Goal: Transaction & Acquisition: Purchase product/service

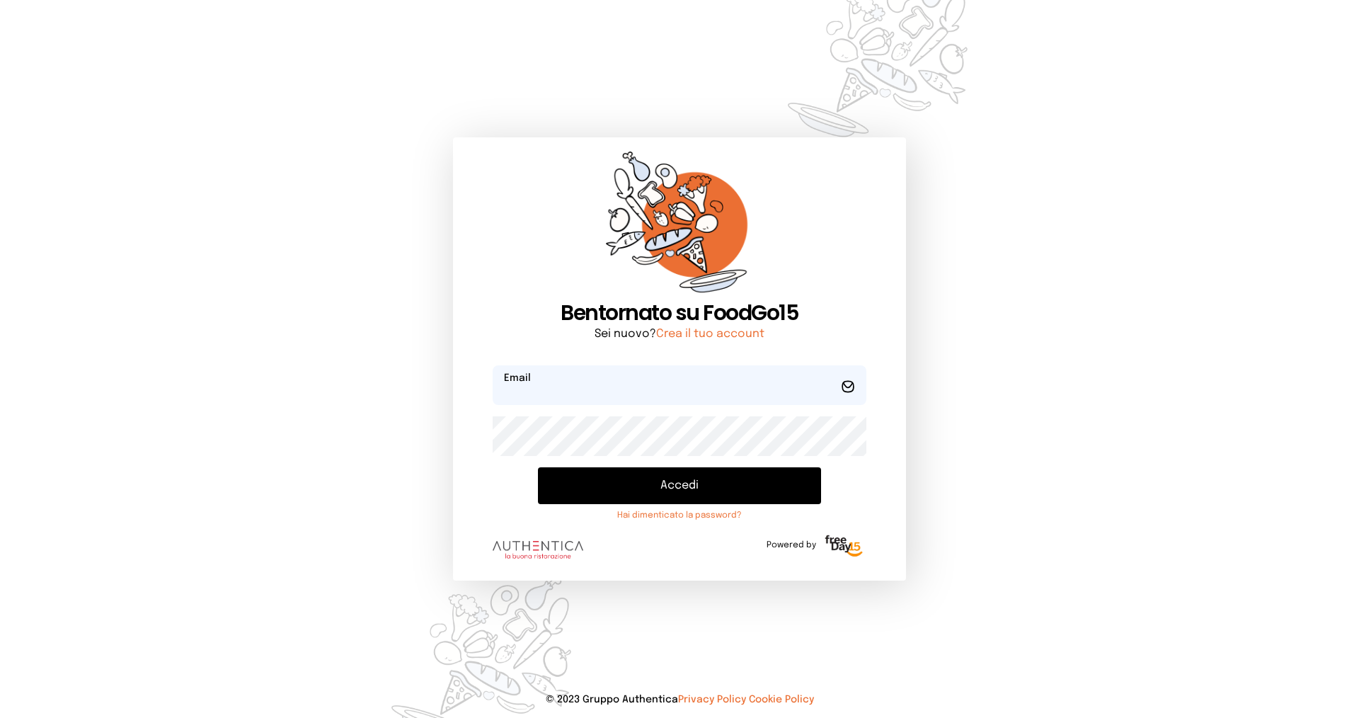
type input "**********"
click at [631, 481] on button "Accedi" at bounding box center [679, 485] width 283 height 37
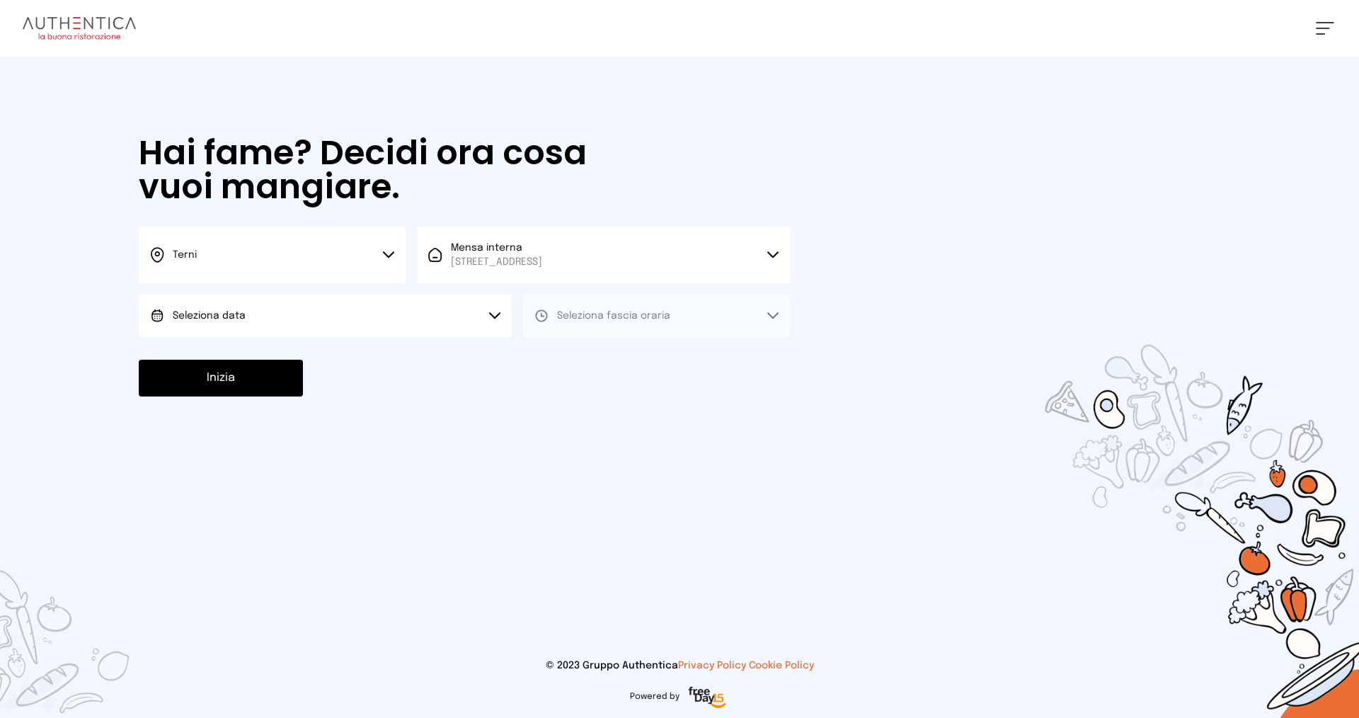
click at [400, 314] on button "Seleziona data" at bounding box center [325, 315] width 373 height 42
click at [360, 334] on button "Seleziona data" at bounding box center [325, 315] width 373 height 42
click at [679, 299] on button "Seleziona fascia oraria" at bounding box center [656, 315] width 267 height 42
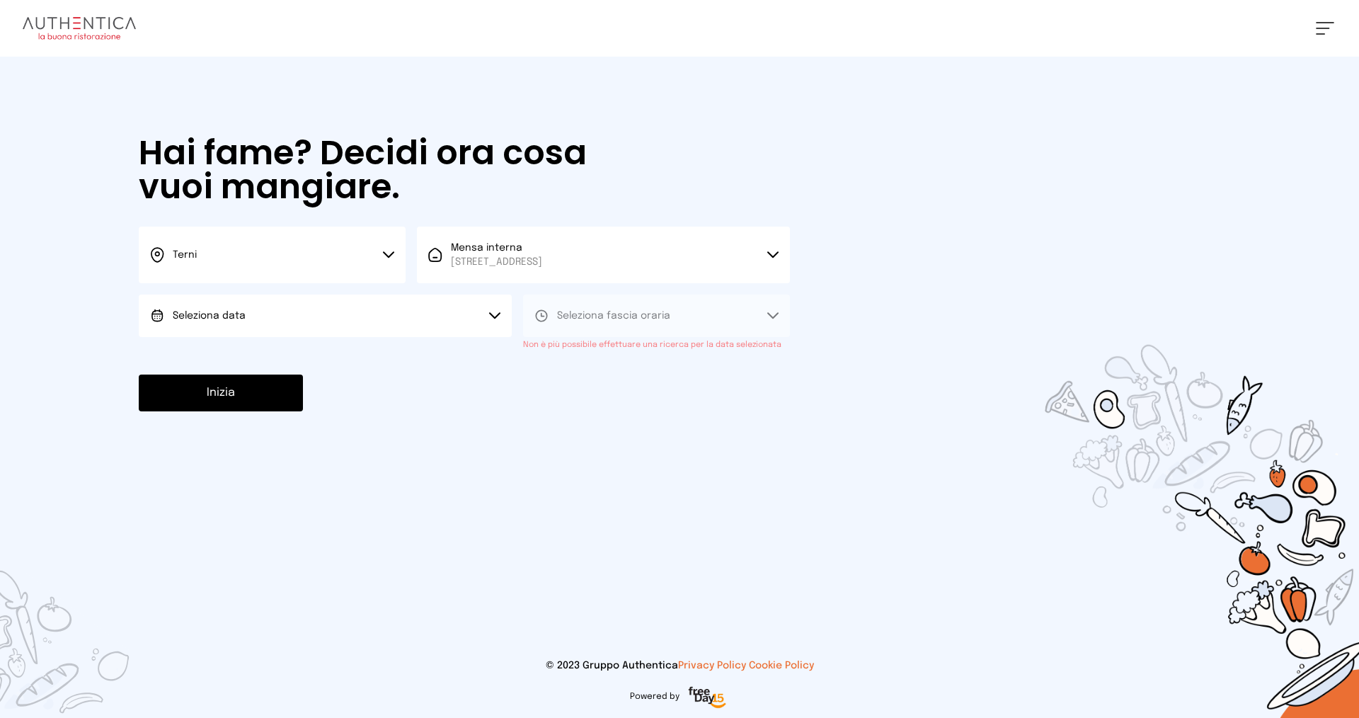
click at [413, 299] on button "Seleziona data" at bounding box center [325, 315] width 373 height 42
click at [299, 340] on li "[DATE], [DATE]" at bounding box center [325, 355] width 373 height 37
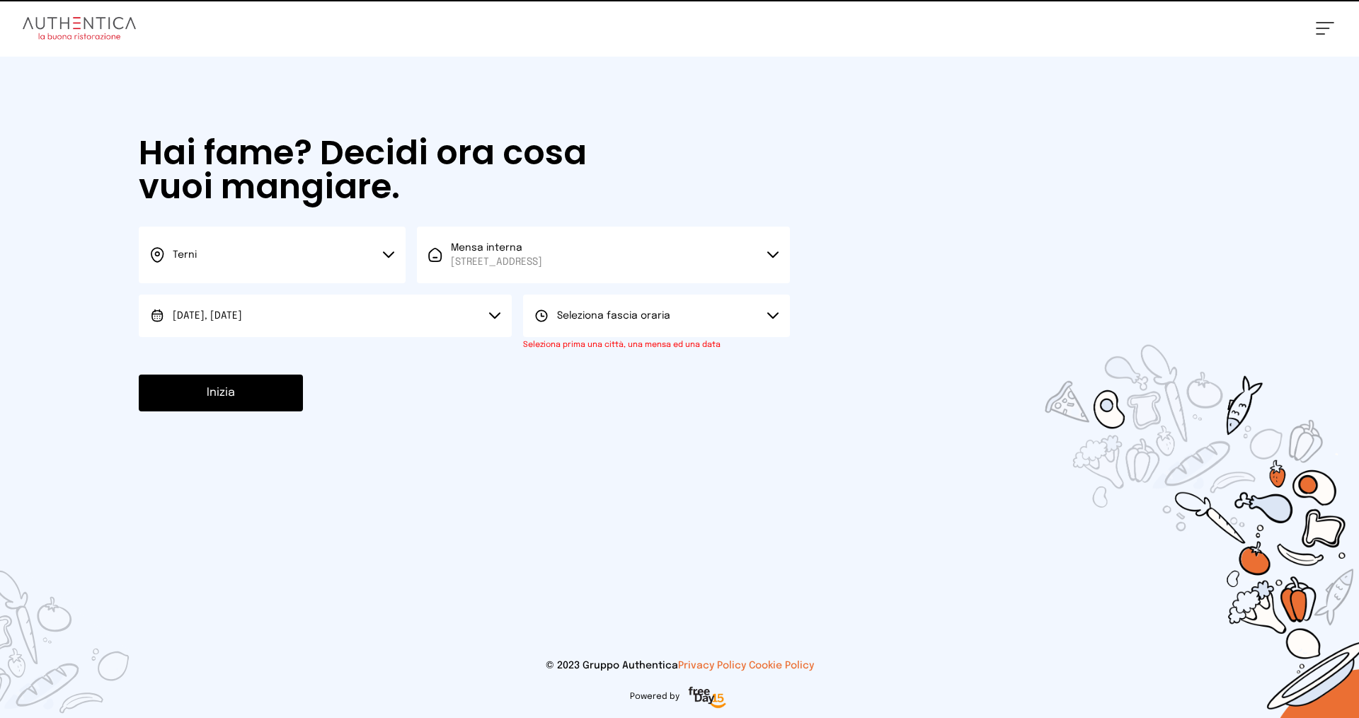
click at [669, 331] on button "Seleziona fascia oraria" at bounding box center [656, 315] width 267 height 42
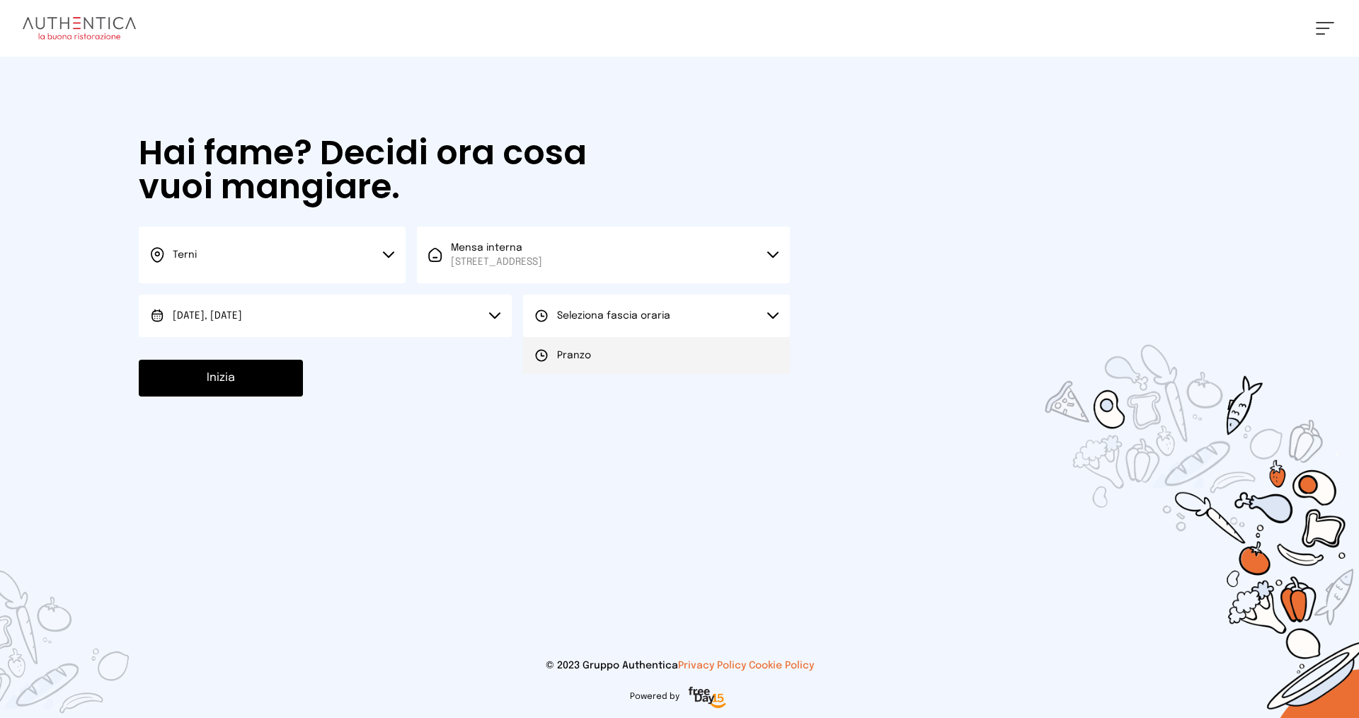
click at [599, 361] on li "Pranzo" at bounding box center [656, 355] width 267 height 37
click at [275, 379] on button "Inizia" at bounding box center [221, 378] width 164 height 37
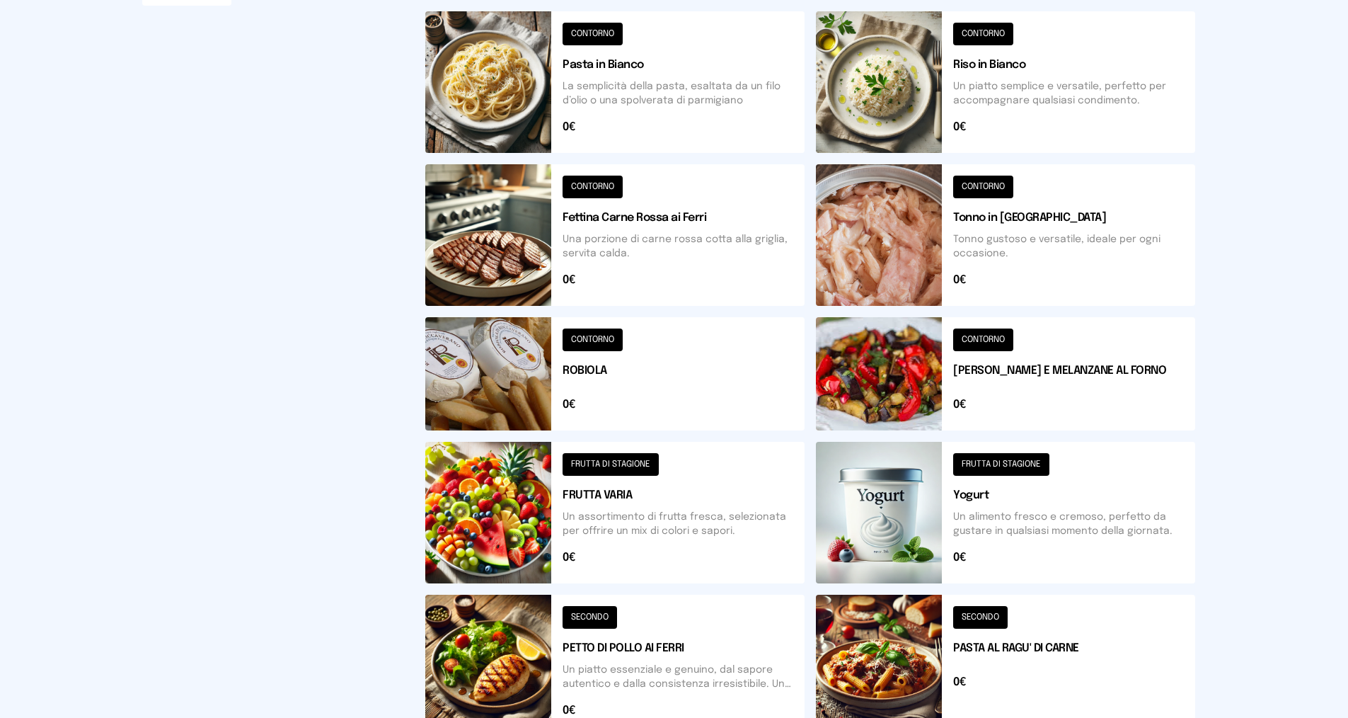
scroll to position [425, 0]
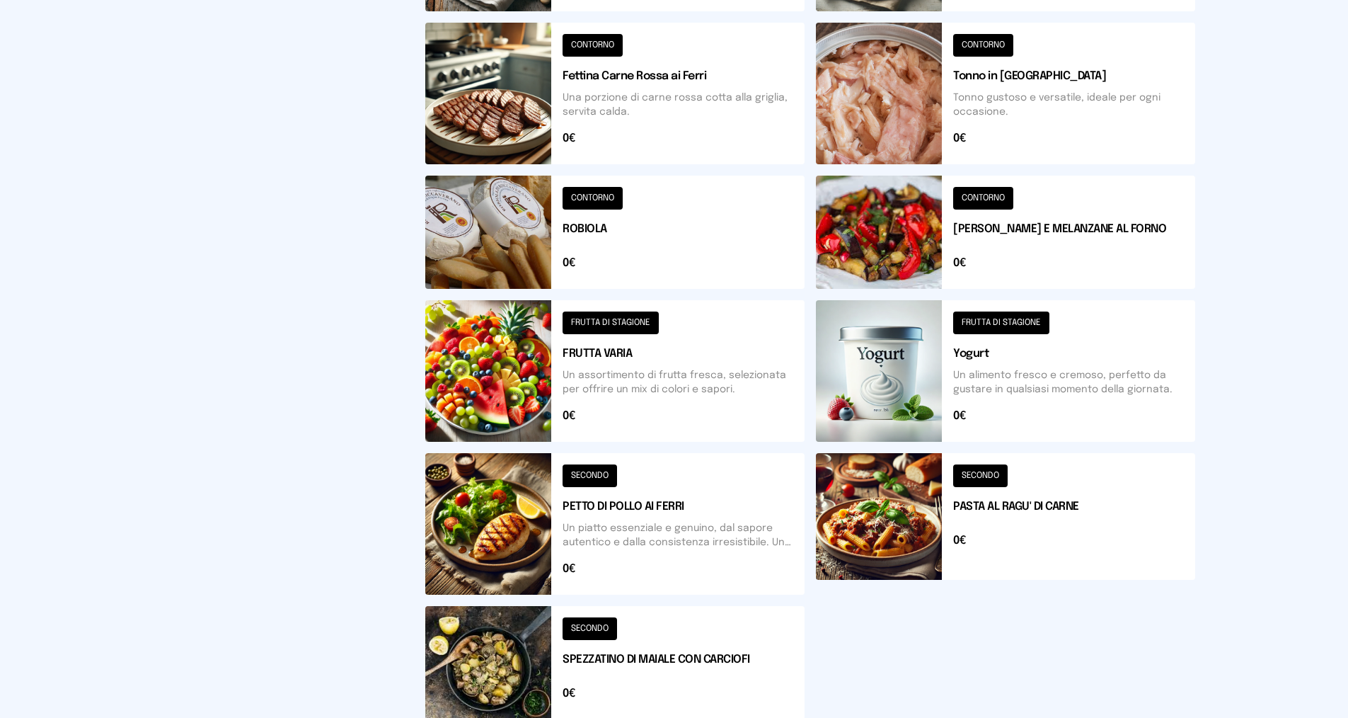
click at [609, 495] on button at bounding box center [614, 524] width 379 height 142
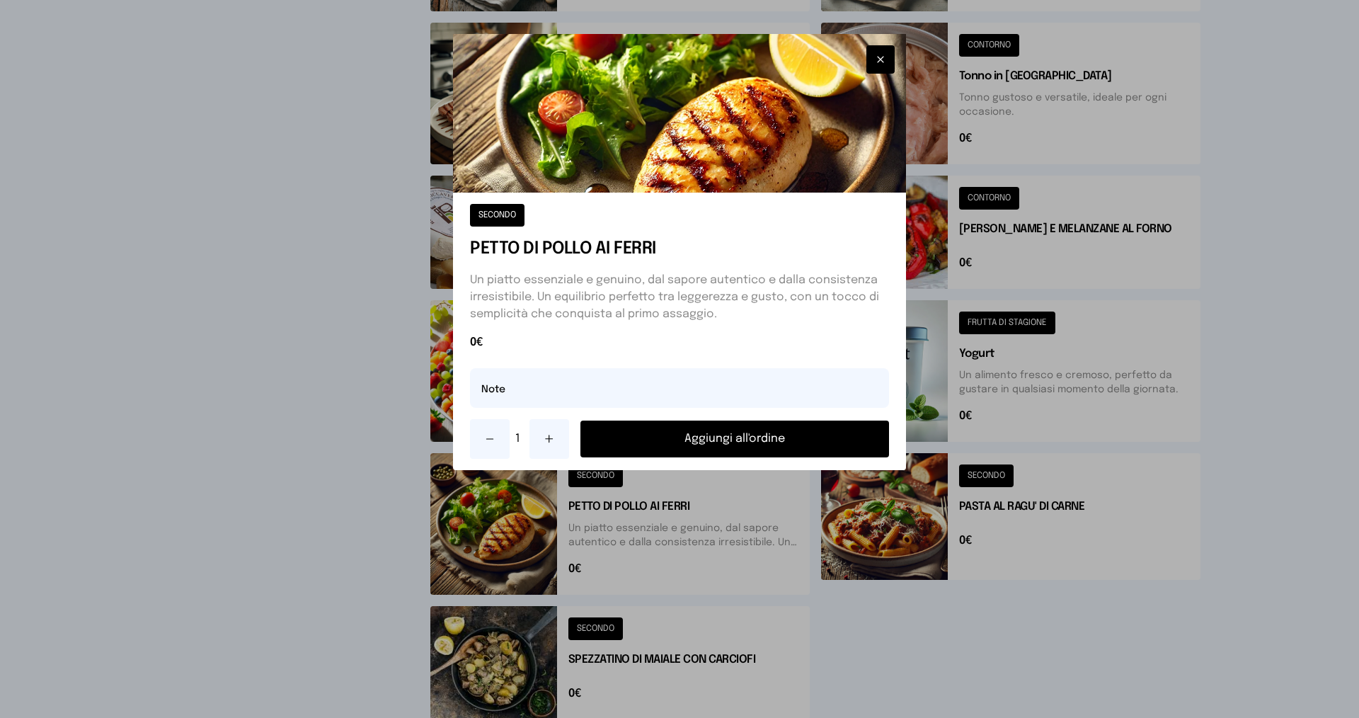
click at [542, 442] on button at bounding box center [549, 439] width 40 height 40
click at [656, 439] on button "Aggiungi all'ordine" at bounding box center [734, 438] width 309 height 37
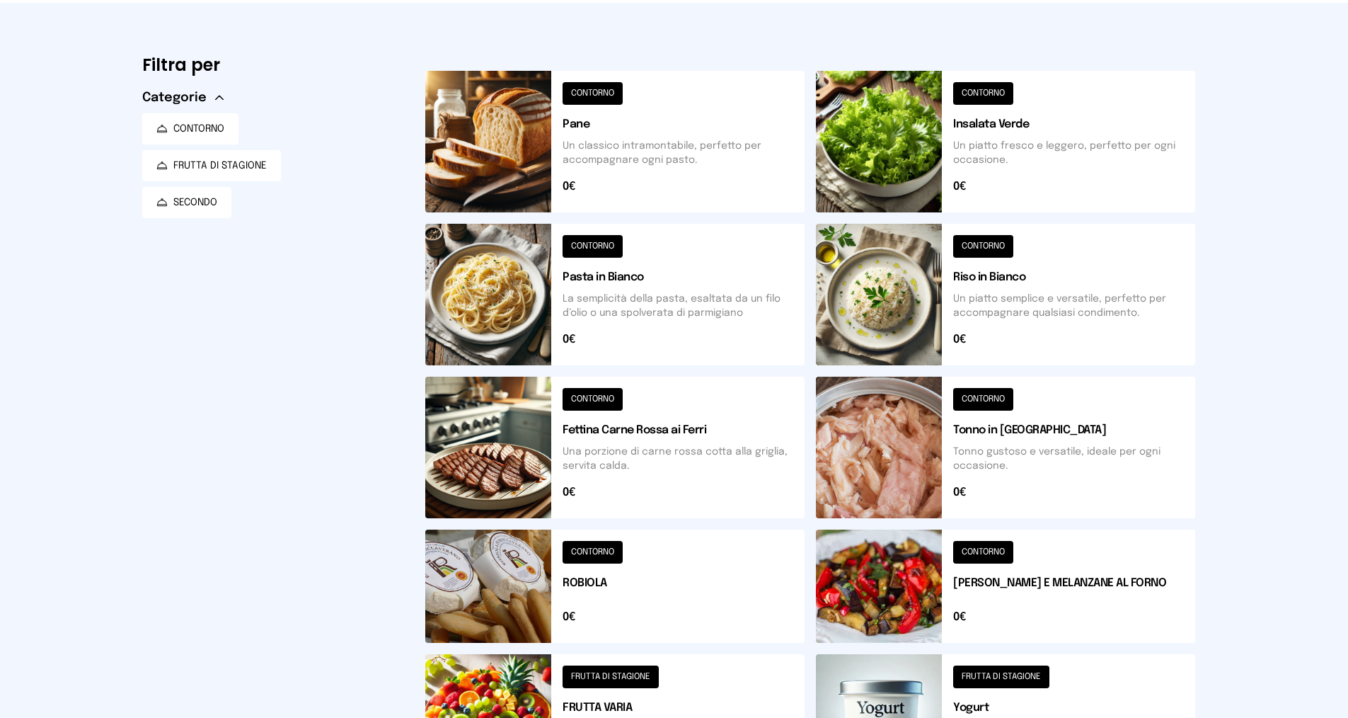
scroll to position [0, 0]
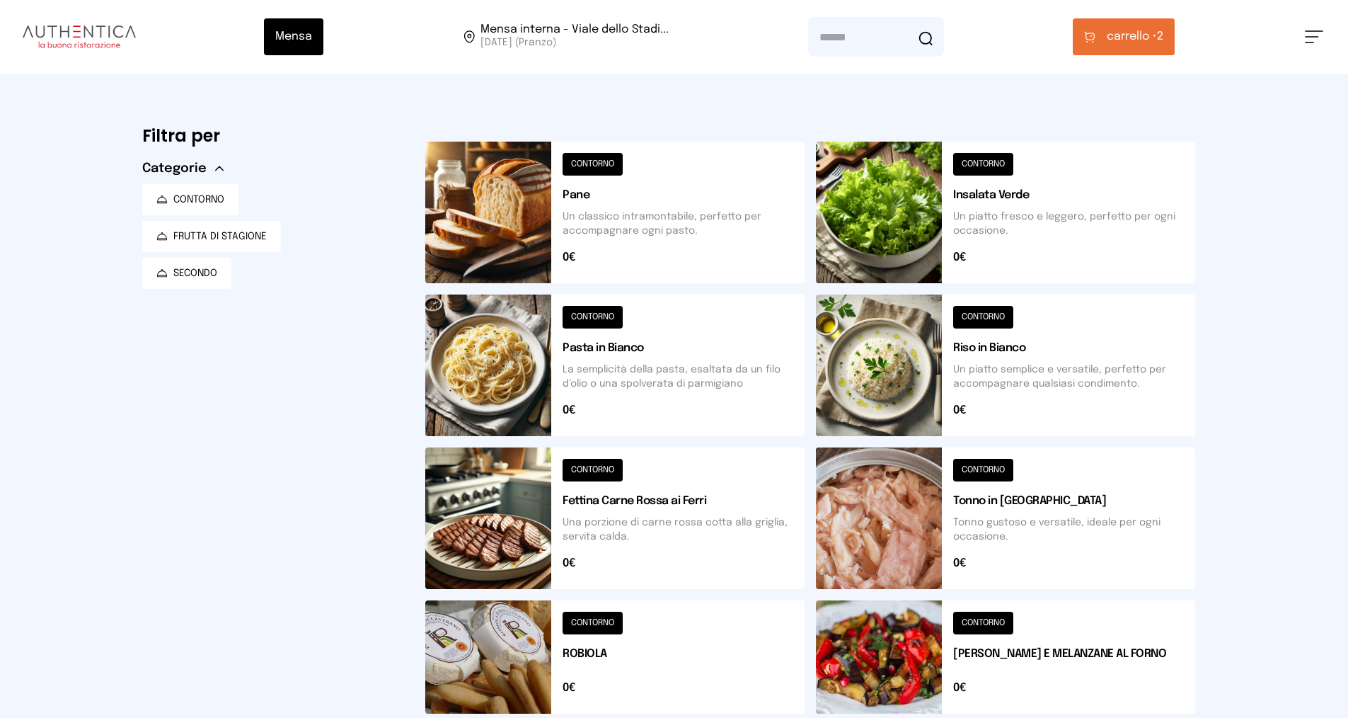
click at [1086, 224] on button at bounding box center [1005, 213] width 379 height 142
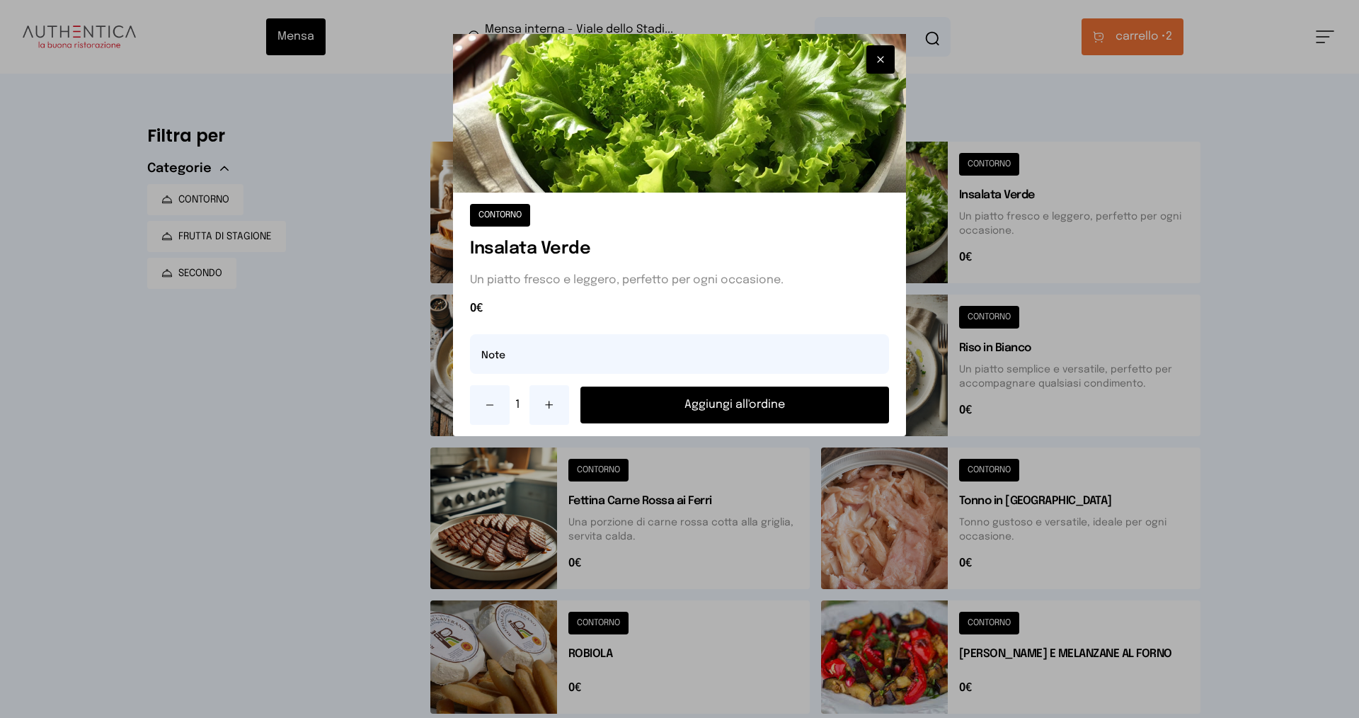
click at [790, 394] on button "Aggiungi all'ordine" at bounding box center [734, 404] width 309 height 37
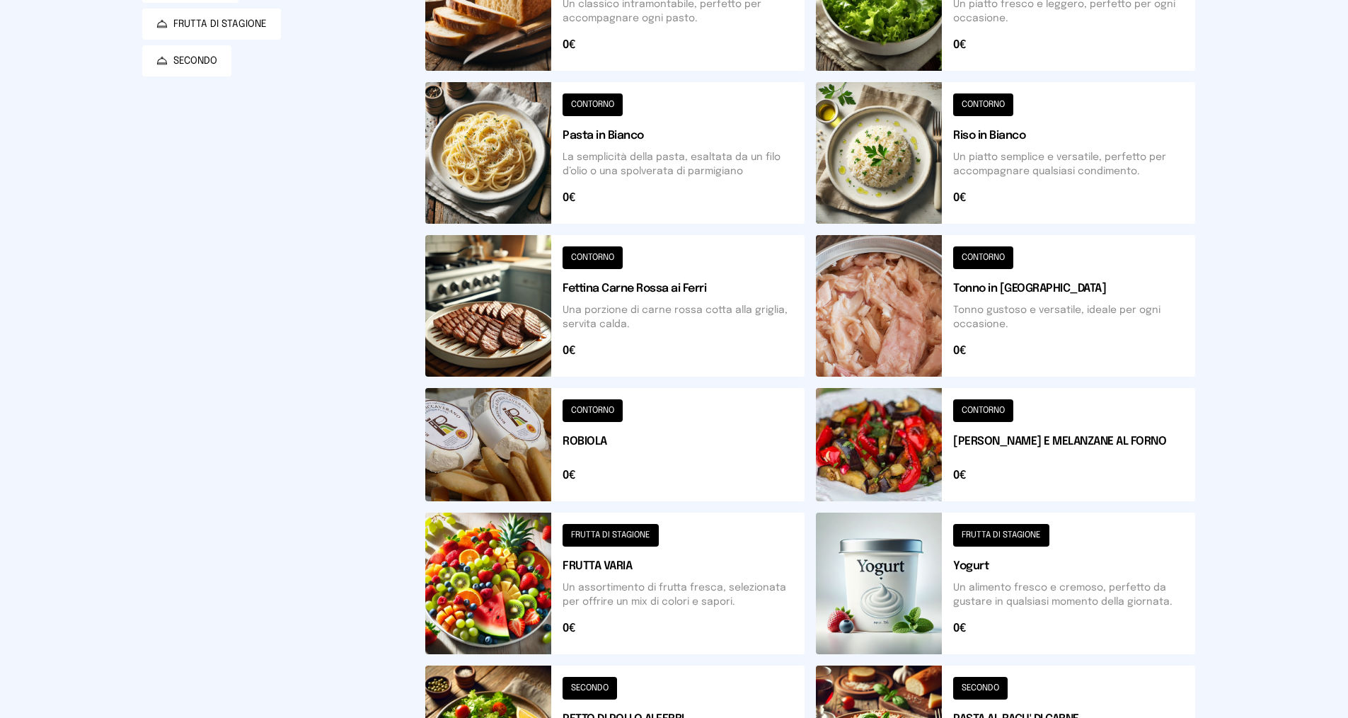
scroll to position [354, 0]
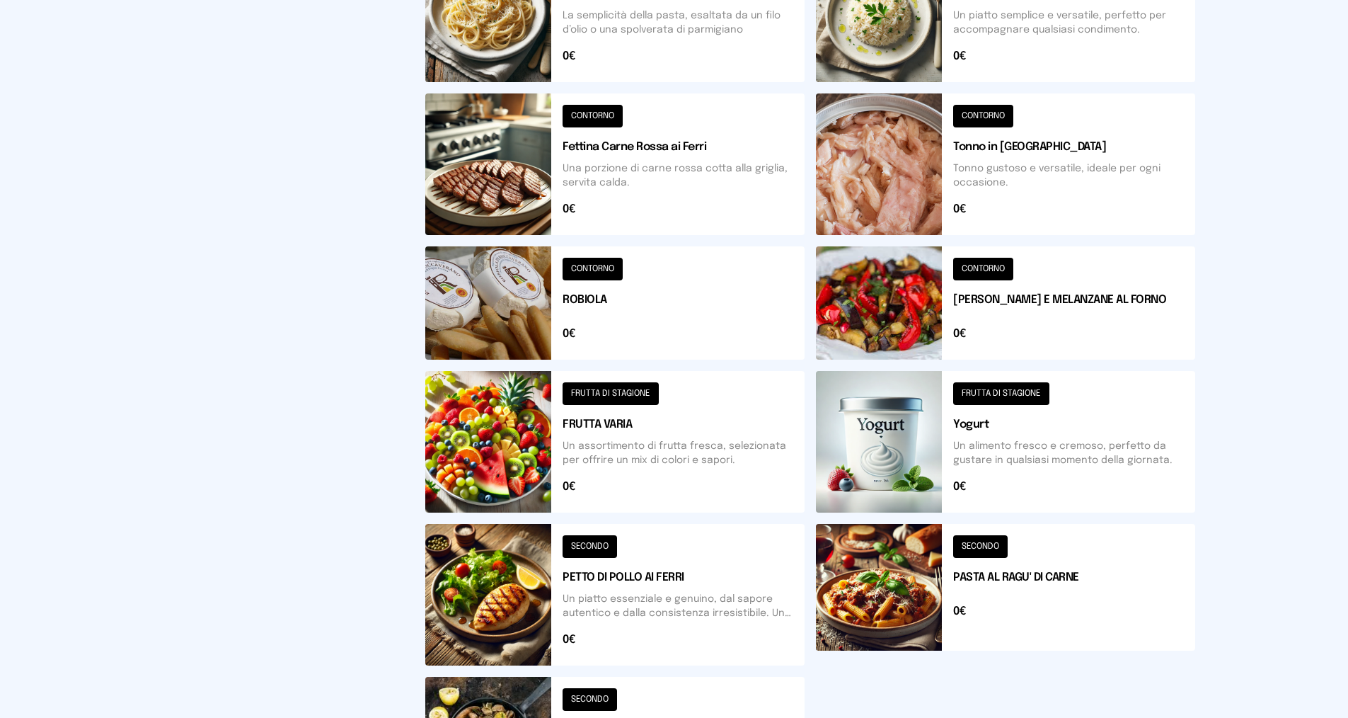
click at [684, 468] on button at bounding box center [614, 442] width 379 height 142
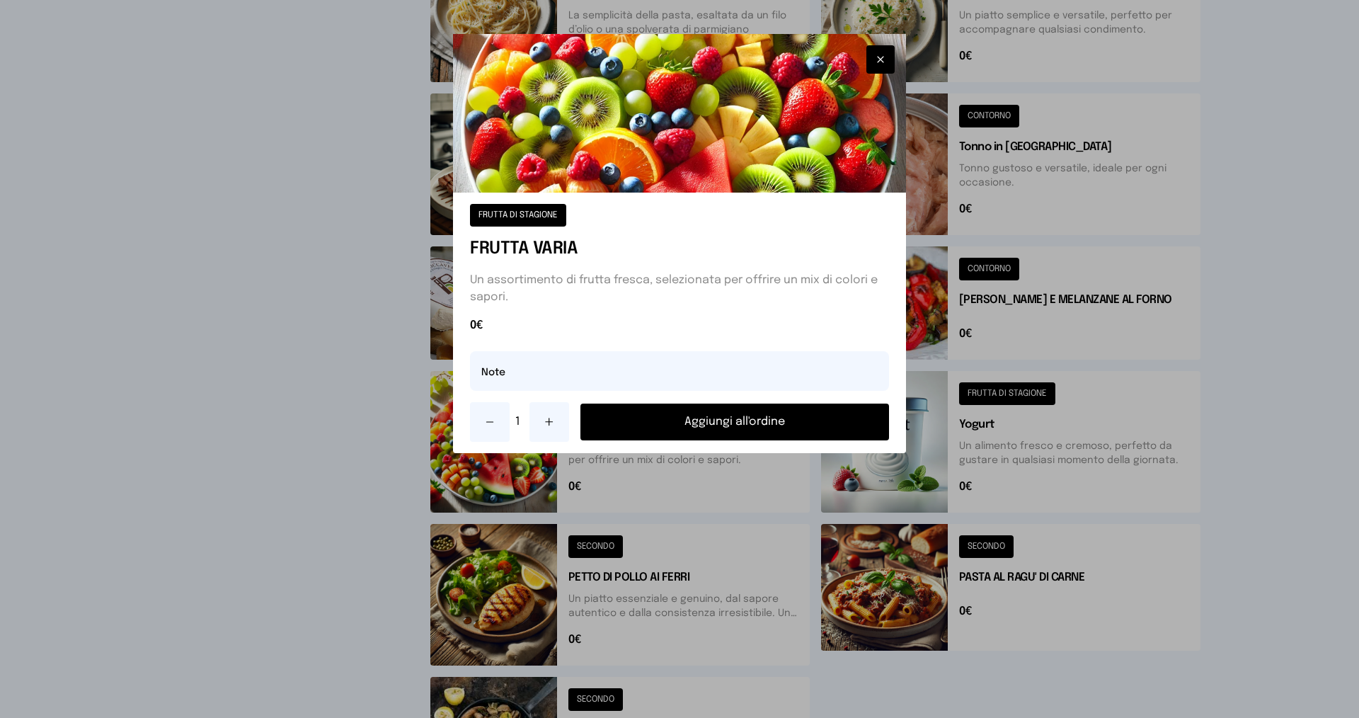
click at [538, 415] on button at bounding box center [549, 422] width 40 height 40
click at [618, 422] on button "Aggiungi all'ordine" at bounding box center [734, 421] width 309 height 37
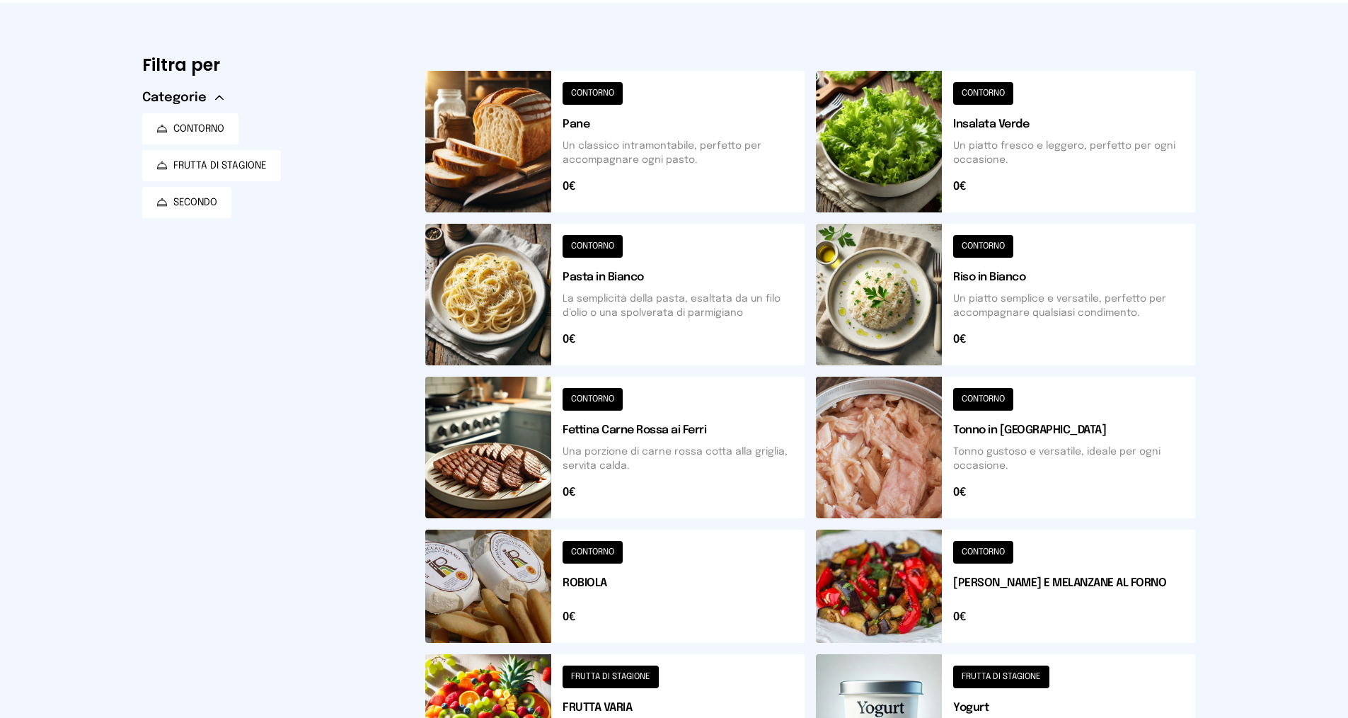
scroll to position [0, 0]
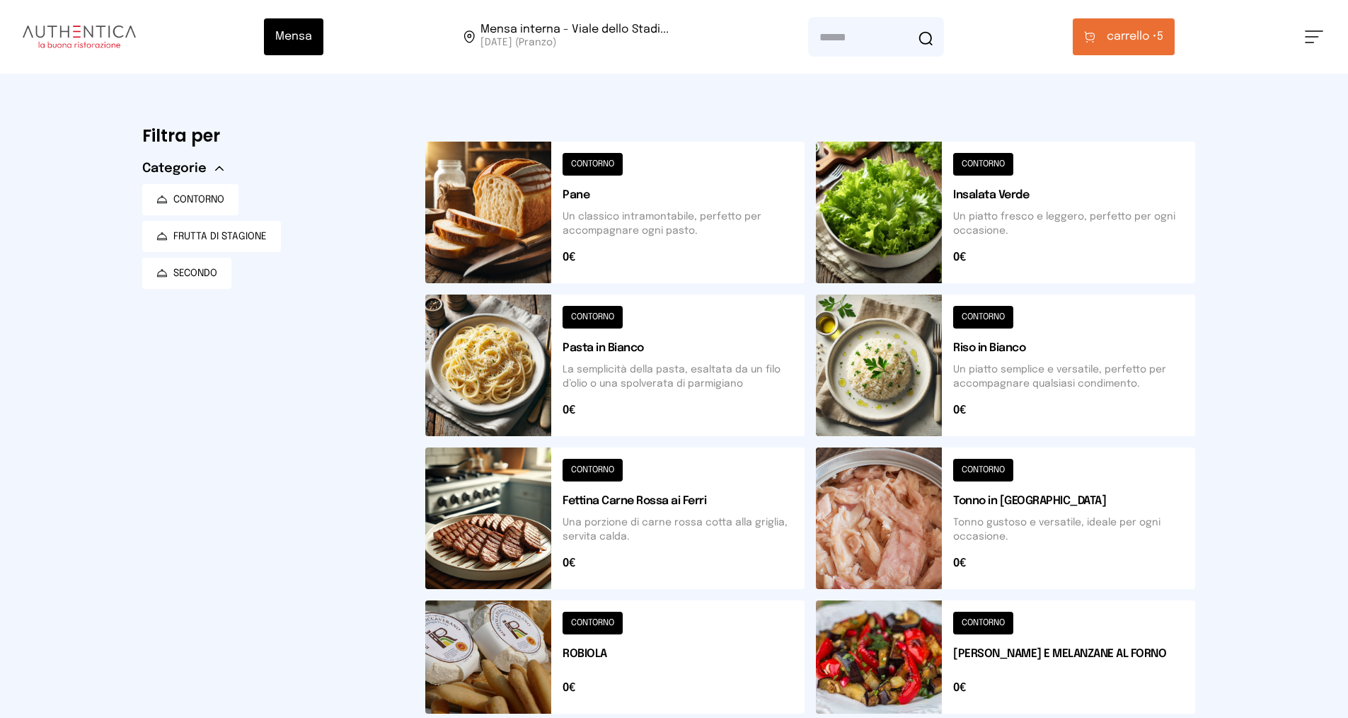
click at [1136, 45] on span "carrello •" at bounding box center [1132, 36] width 50 height 17
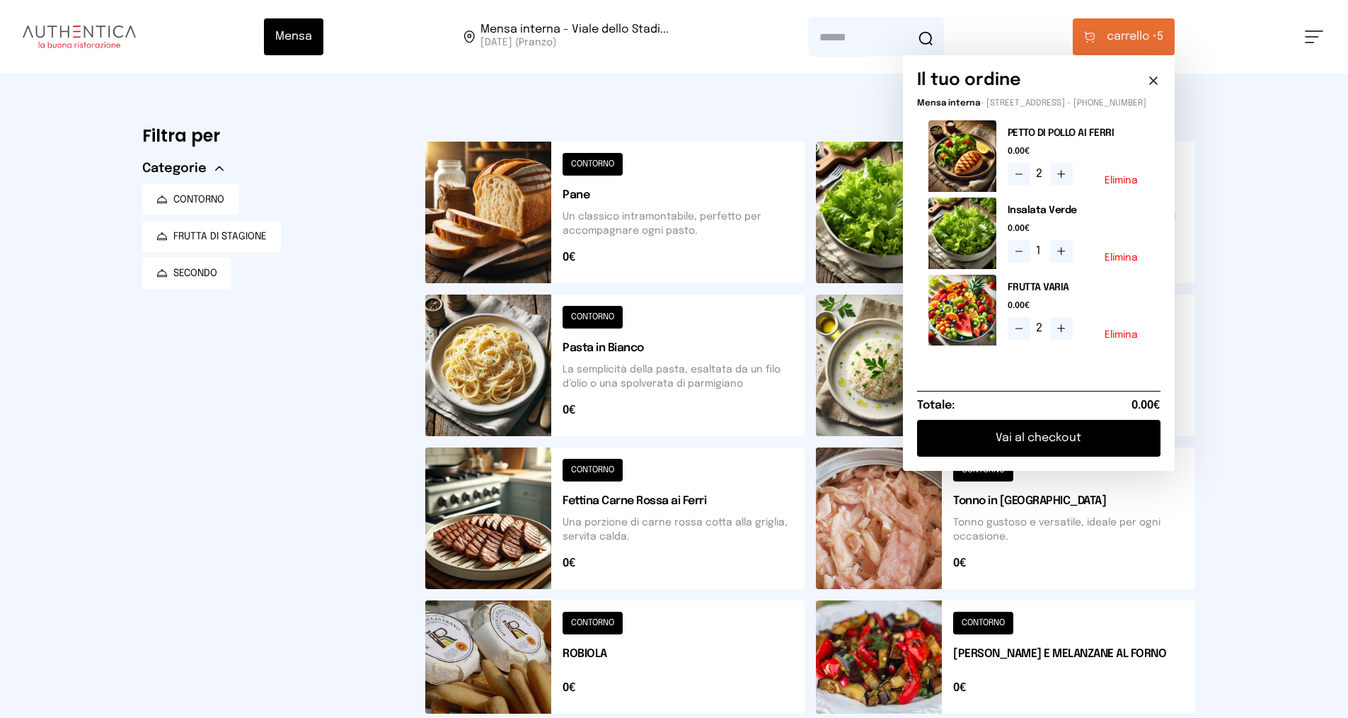
click at [1038, 449] on button "Vai al checkout" at bounding box center [1038, 438] width 243 height 37
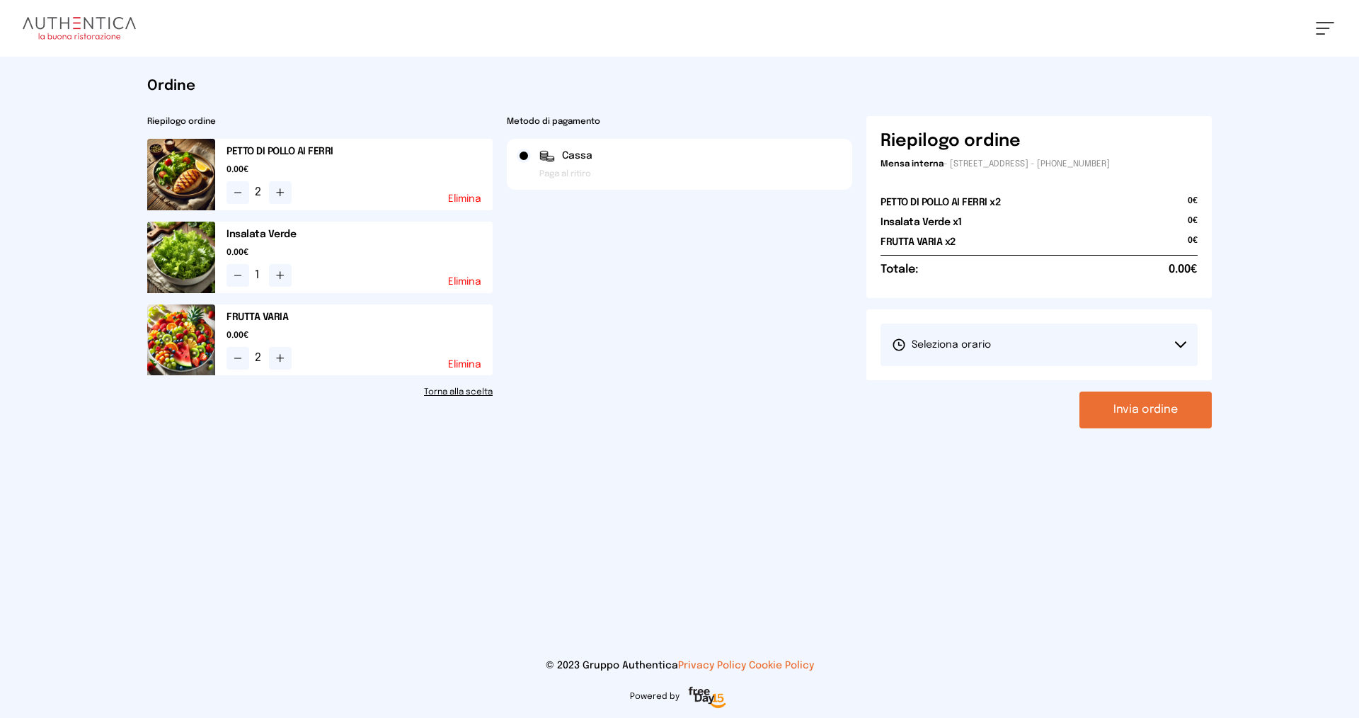
click at [955, 352] on button "Seleziona orario" at bounding box center [1038, 344] width 317 height 42
drag, startPoint x: 958, startPoint y: 384, endPoint x: 967, endPoint y: 391, distance: 12.1
click at [958, 385] on span "1° Turno (13:00 - 15:00)" at bounding box center [945, 384] width 107 height 14
click at [1156, 418] on button "Invia ordine" at bounding box center [1145, 409] width 132 height 37
